Goal: Understand process/instructions: Learn about a topic

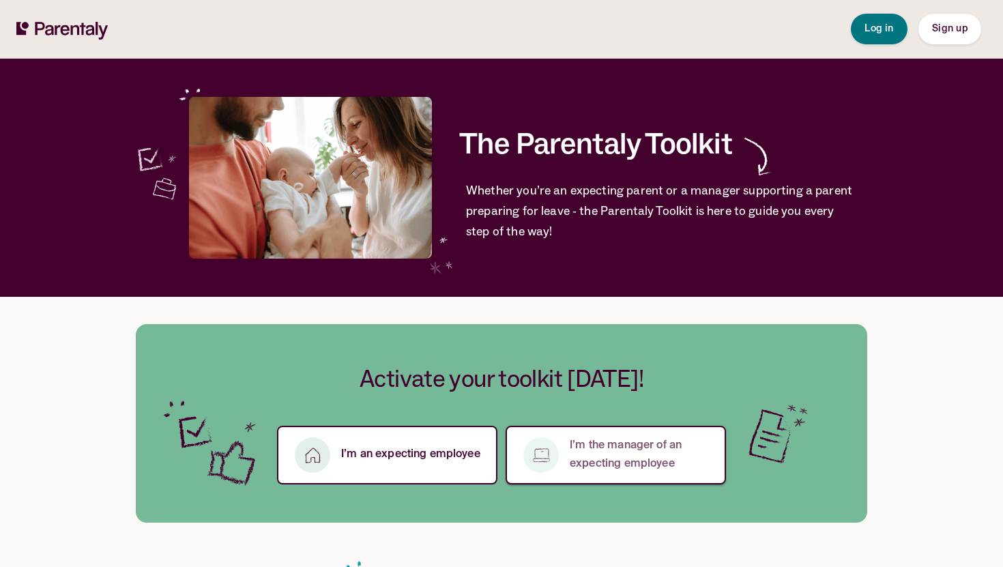
click at [634, 449] on p "I’m the manager of an expecting employee" at bounding box center [640, 455] width 140 height 37
click at [352, 464] on p "I’m an expecting employee" at bounding box center [410, 455] width 139 height 18
